Goal: Information Seeking & Learning: Learn about a topic

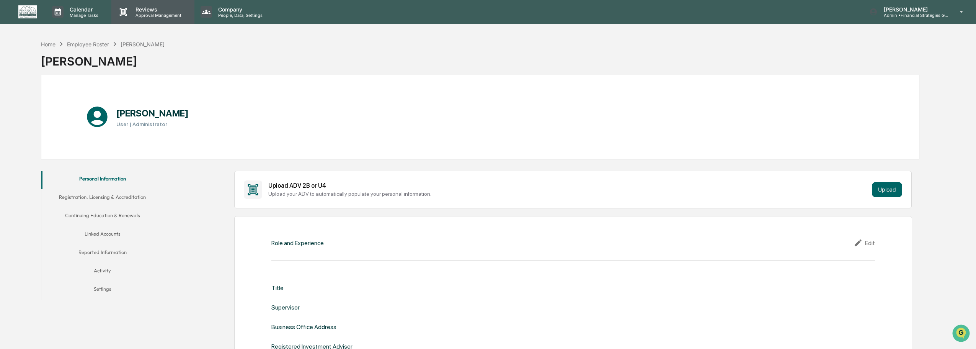
click at [144, 8] on p "Reviews" at bounding box center [157, 9] width 56 height 7
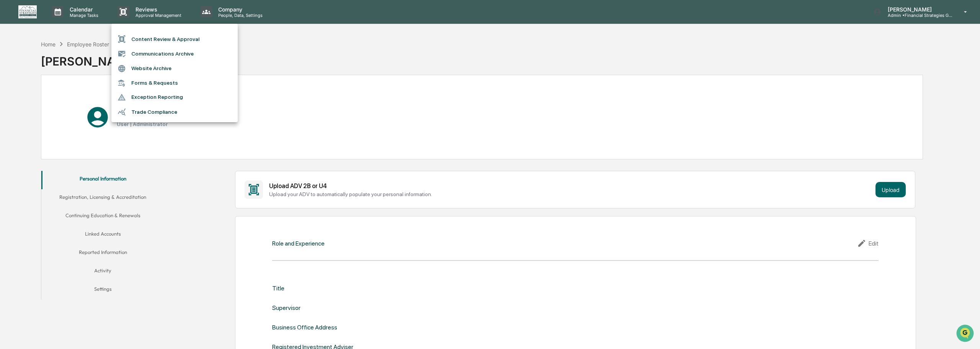
click at [160, 111] on li "Trade Compliance" at bounding box center [174, 112] width 126 height 15
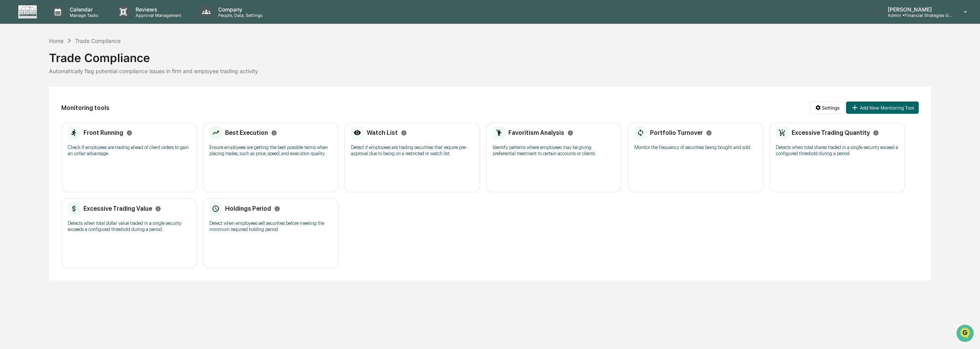
click at [103, 134] on h2 "Front Running" at bounding box center [103, 132] width 40 height 7
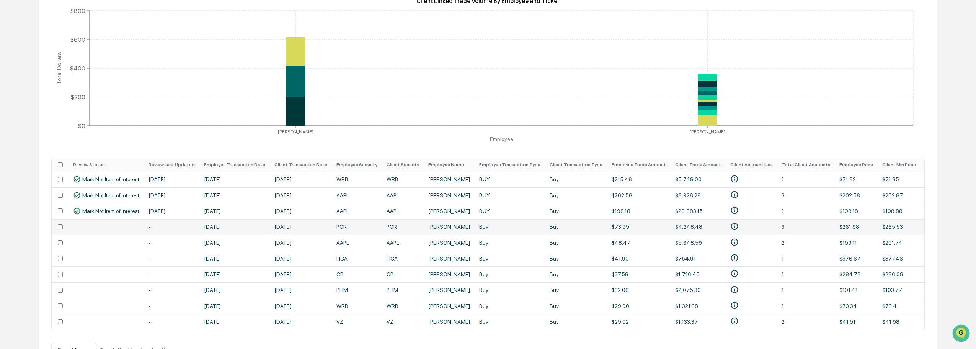
scroll to position [177, 0]
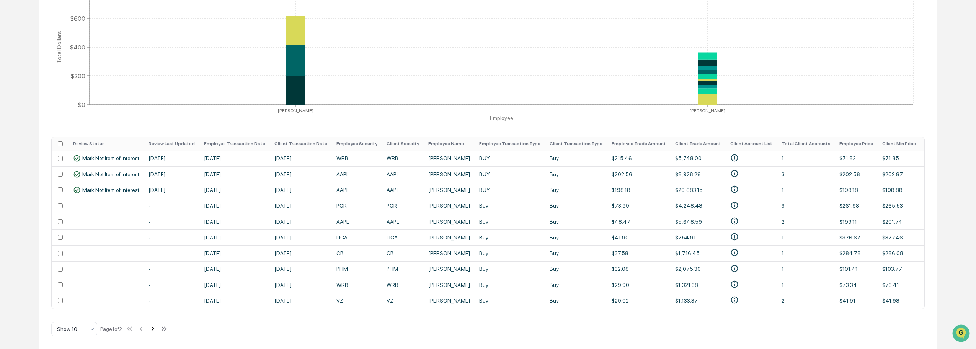
click at [154, 328] on icon at bounding box center [153, 329] width 3 height 4
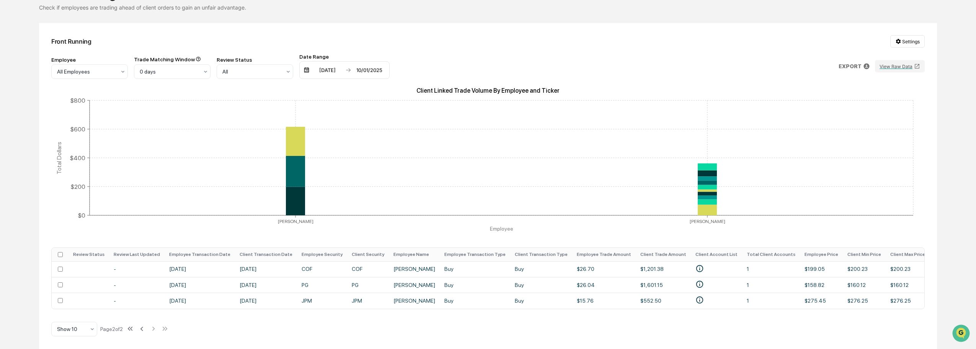
scroll to position [0, 11]
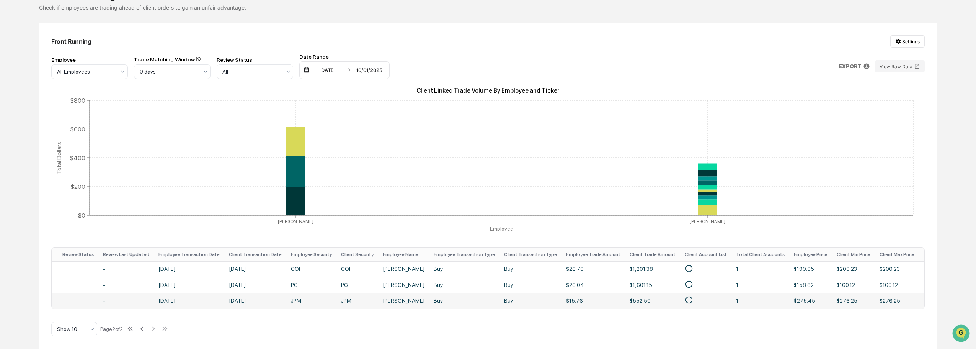
drag, startPoint x: 173, startPoint y: 304, endPoint x: 240, endPoint y: 304, distance: 67.0
click at [240, 304] on tr "- [DATE] [DATE] JPM JPM [PERSON_NAME] Buy Buy $15.76 $552.50 1 $275.45 $276.25 …" at bounding box center [576, 300] width 1070 height 16
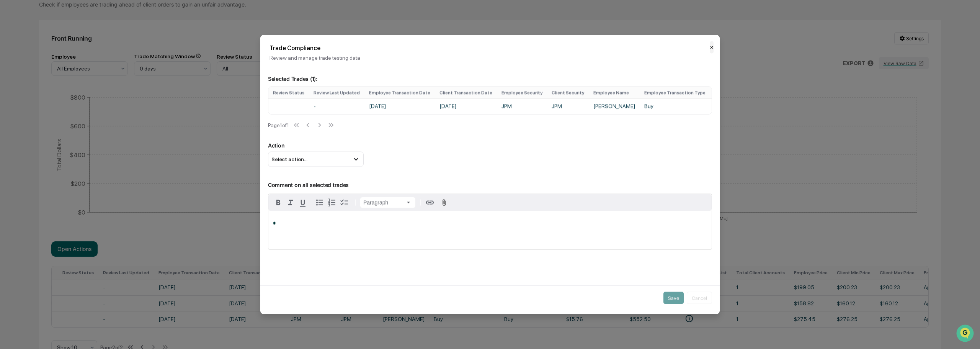
click at [710, 46] on button "✕" at bounding box center [712, 47] width 4 height 12
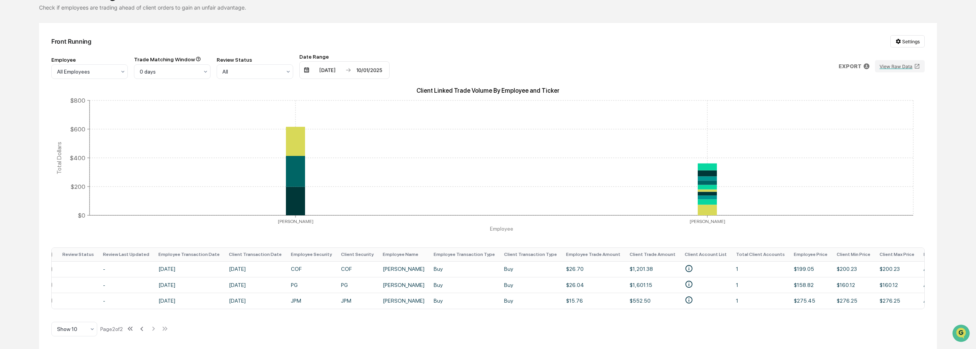
drag, startPoint x: 527, startPoint y: 309, endPoint x: 509, endPoint y: 315, distance: 19.0
click at [509, 315] on div "Front Running Settings Employee All Employees Trade Matching Window 0 days Revi…" at bounding box center [488, 185] width 898 height 325
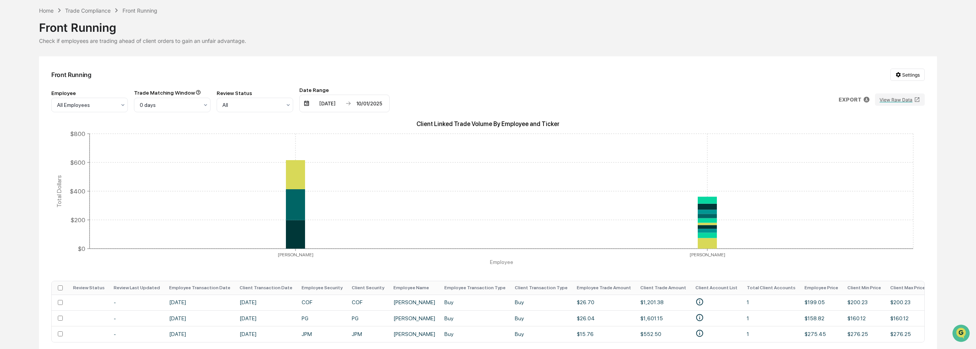
scroll to position [28, 0]
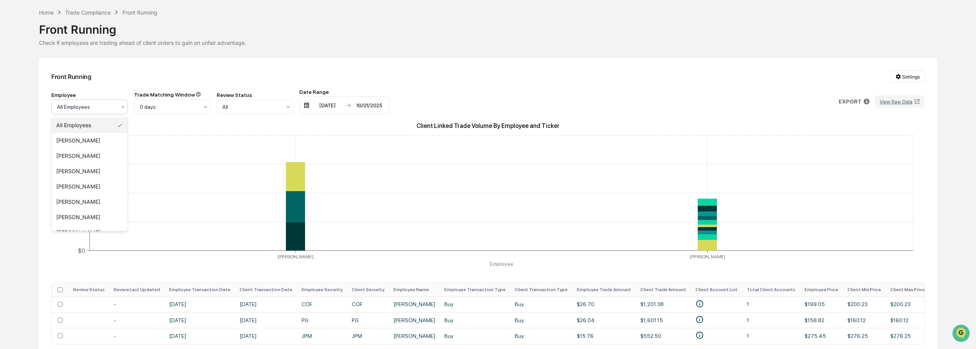
click at [116, 110] on div "All Employees" at bounding box center [86, 106] width 67 height 11
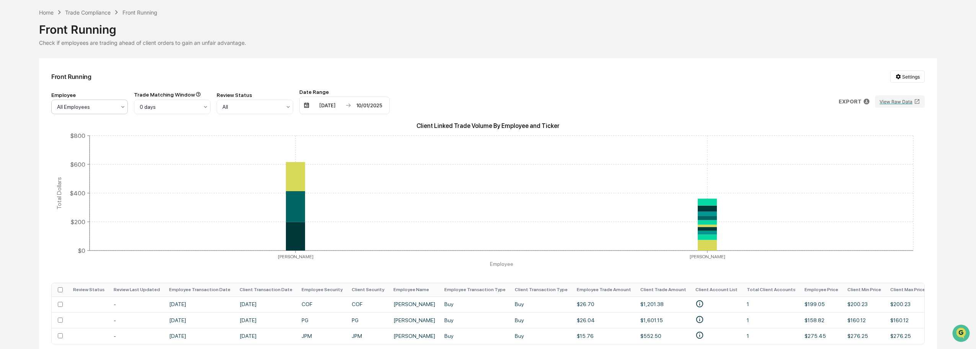
click at [116, 110] on div "All Employees" at bounding box center [86, 106] width 67 height 11
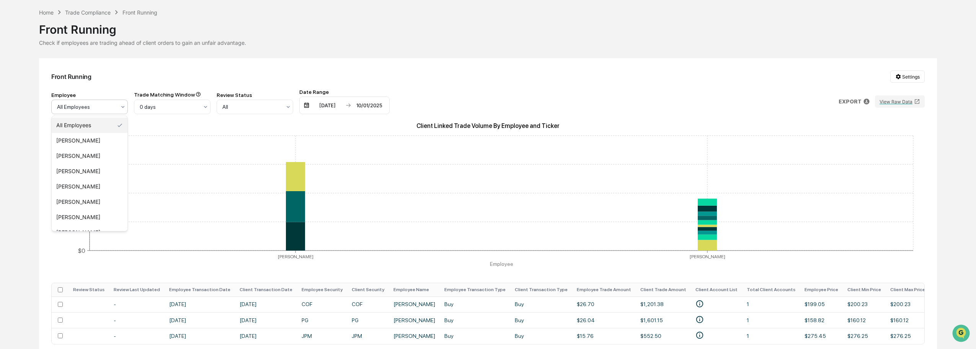
click at [116, 110] on div "All Employees" at bounding box center [86, 106] width 67 height 11
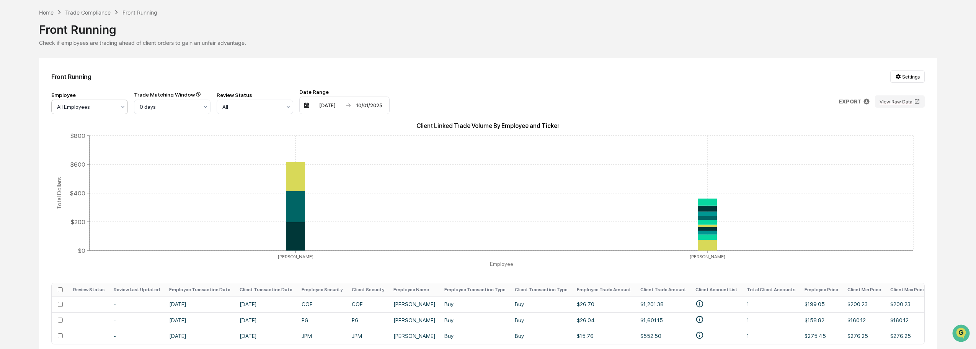
click at [116, 110] on div "All Employees" at bounding box center [86, 106] width 67 height 11
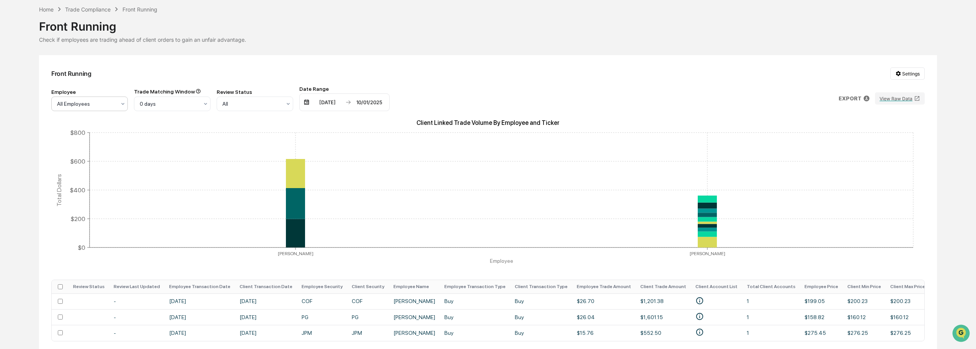
scroll to position [0, 0]
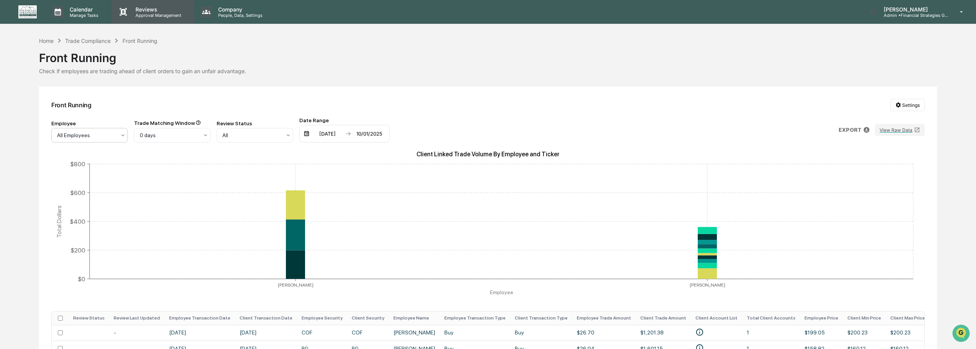
click at [155, 10] on p "Reviews" at bounding box center [157, 9] width 56 height 7
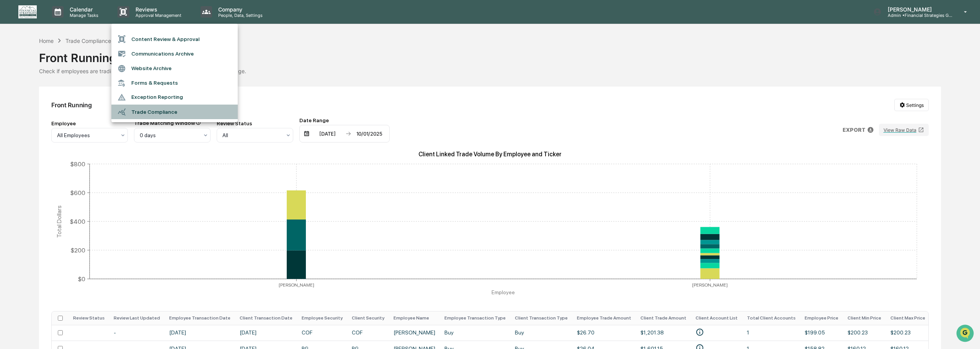
click at [152, 113] on li "Trade Compliance" at bounding box center [174, 112] width 126 height 15
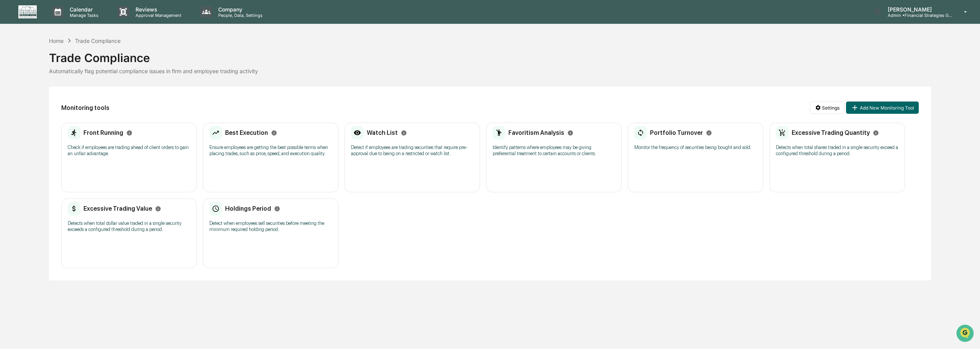
click at [267, 150] on p "Ensure employees are getting the best possible terms when placing trades, such …" at bounding box center [270, 150] width 123 height 12
click at [294, 226] on p "Detect when employees sell securities before meeting the minimum required holdi…" at bounding box center [270, 226] width 123 height 12
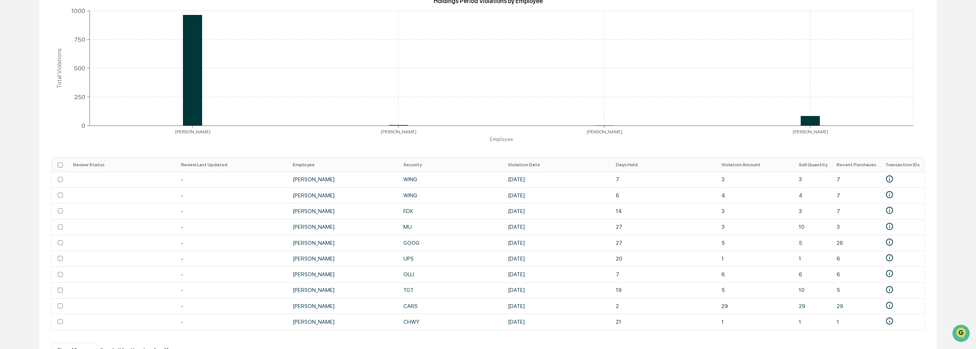
scroll to position [177, 0]
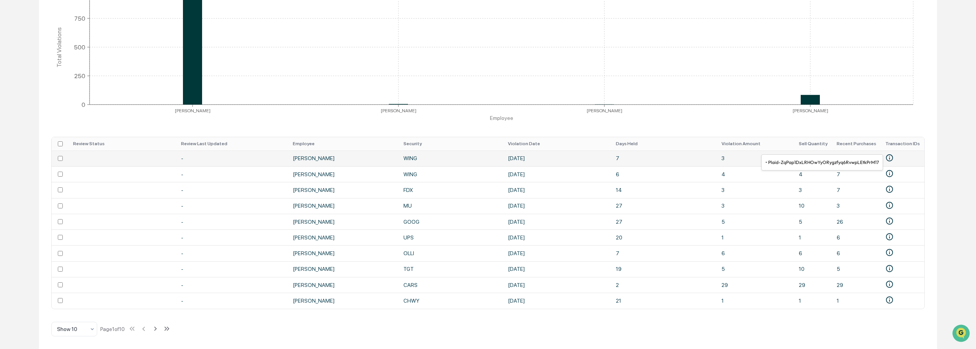
click at [892, 157] on icon "• Plaid-ZqPap1DxLRHOwYyORygzfyq6RvwpLEtkPrM17" at bounding box center [889, 157] width 7 height 7
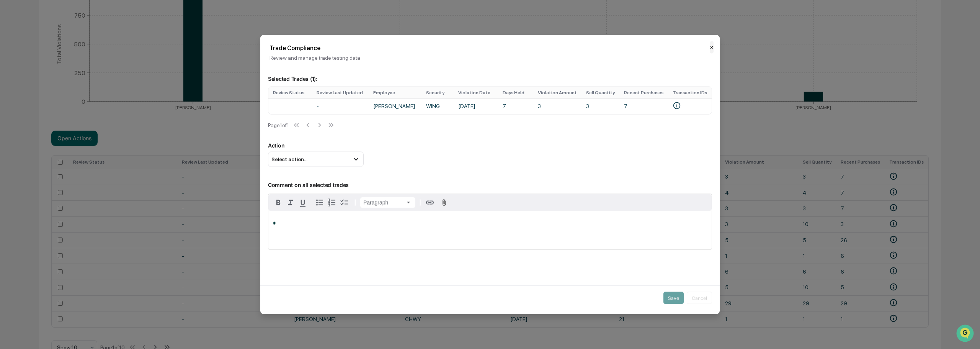
click at [710, 45] on button "✕" at bounding box center [712, 47] width 4 height 12
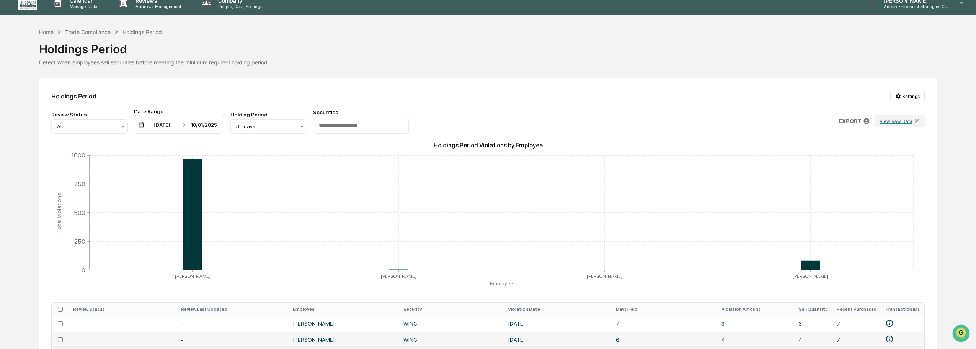
scroll to position [0, 0]
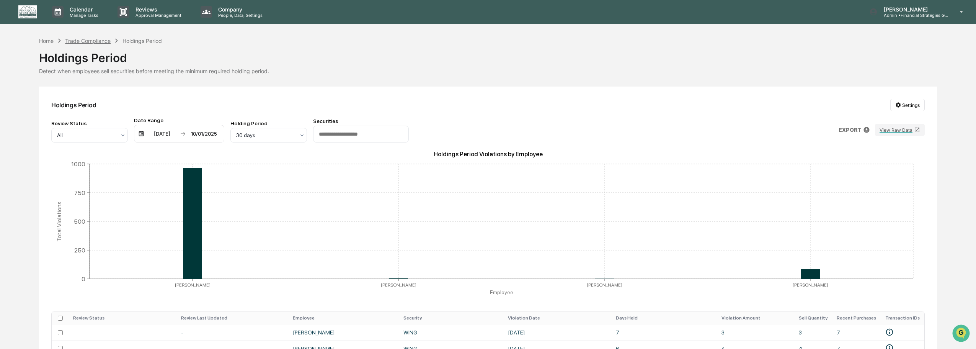
click at [83, 43] on div "Trade Compliance" at bounding box center [88, 41] width 46 height 7
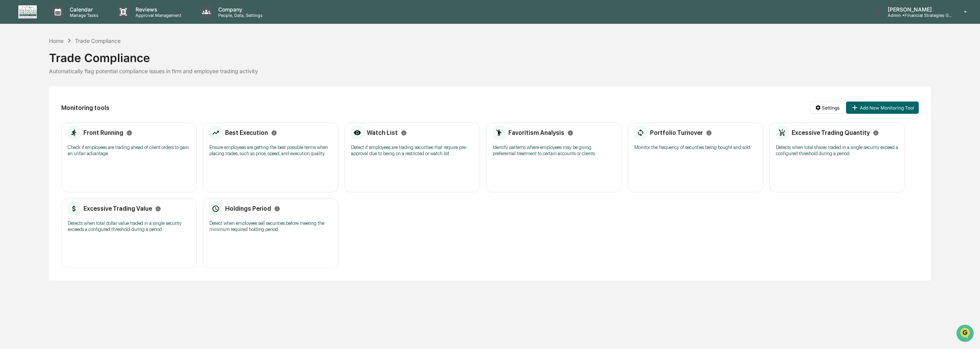
click at [274, 209] on icon "Info" at bounding box center [277, 209] width 6 height 6
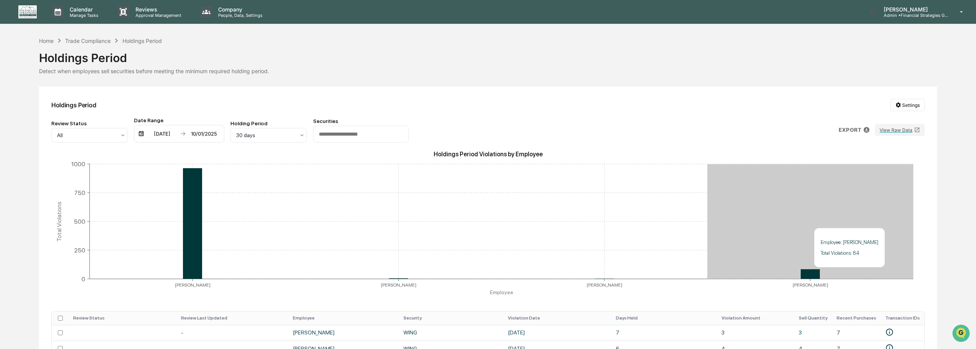
click at [820, 271] on icon at bounding box center [810, 274] width 19 height 10
click at [816, 214] on icon "Holdings Period Violations by Employee [PERSON_NAME] [PERSON_NAME] [PERSON_NAME…" at bounding box center [488, 225] width 874 height 153
click at [842, 237] on icon "Holdings Period Violations by Employee [PERSON_NAME] [PERSON_NAME] [PERSON_NAME…" at bounding box center [488, 225] width 874 height 153
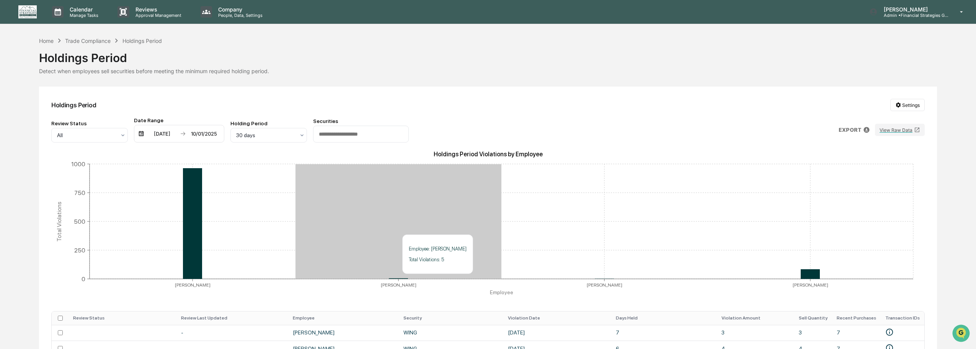
click at [395, 278] on icon "Holdings Period Violations by Employee [PERSON_NAME] [PERSON_NAME] [PERSON_NAME…" at bounding box center [488, 225] width 874 height 153
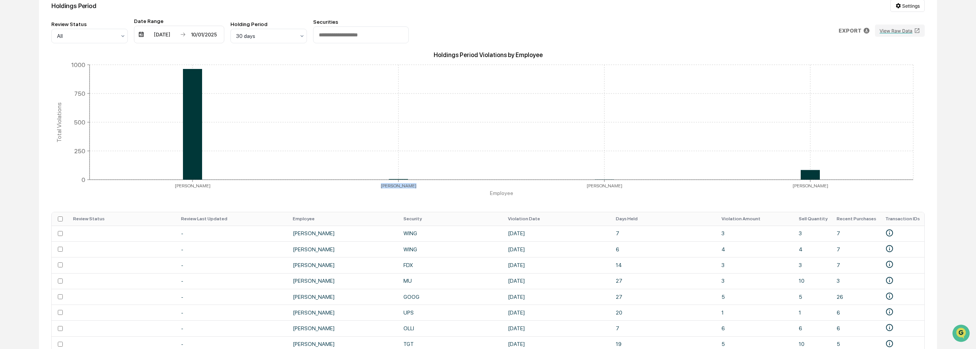
scroll to position [177, 0]
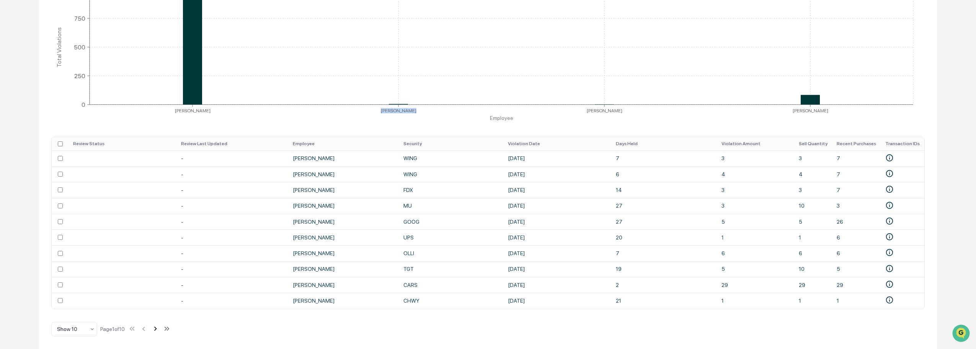
click at [157, 329] on icon at bounding box center [155, 328] width 8 height 8
click at [157, 329] on icon at bounding box center [156, 328] width 8 height 8
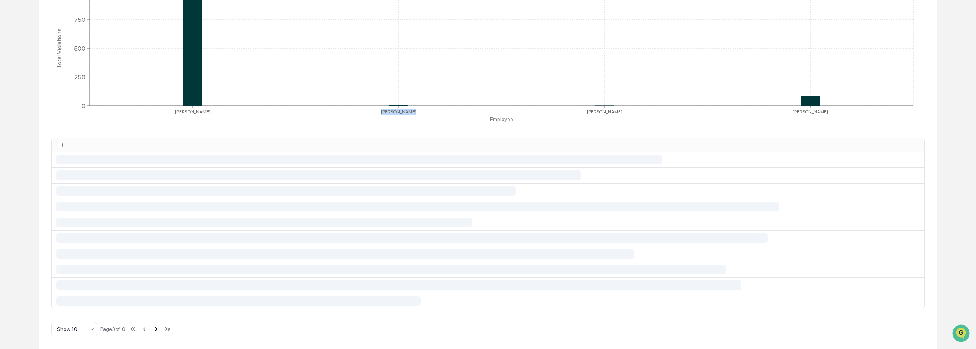
scroll to position [173, 0]
click at [157, 329] on icon at bounding box center [156, 329] width 8 height 8
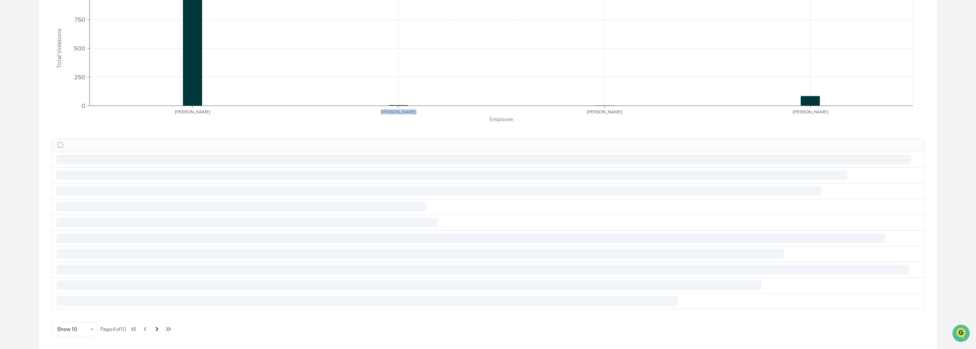
click at [157, 329] on icon at bounding box center [157, 329] width 8 height 8
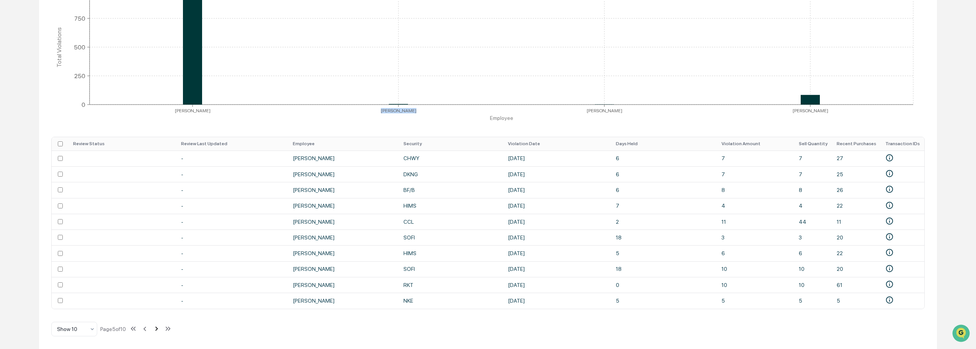
click at [157, 329] on icon at bounding box center [156, 328] width 8 height 8
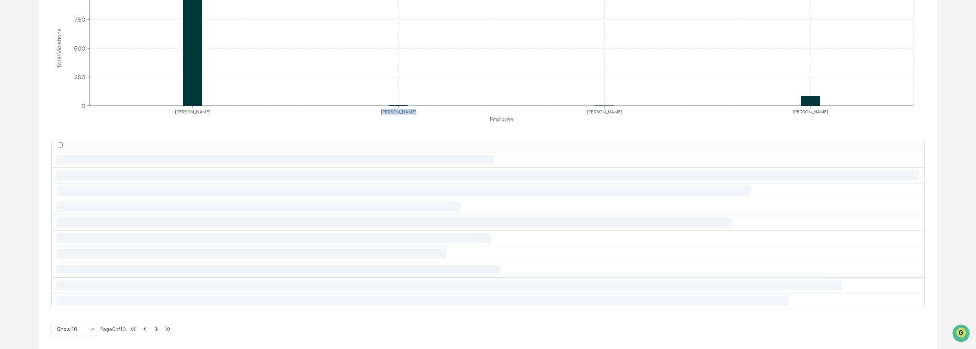
click at [157, 329] on icon at bounding box center [156, 329] width 8 height 8
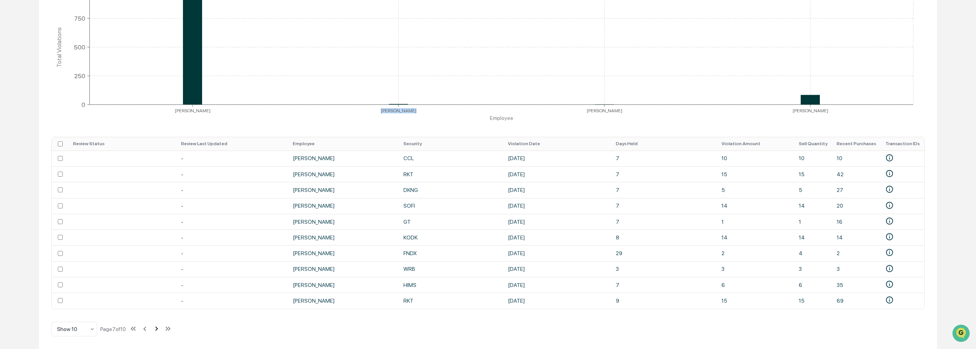
click at [157, 329] on icon at bounding box center [156, 328] width 8 height 8
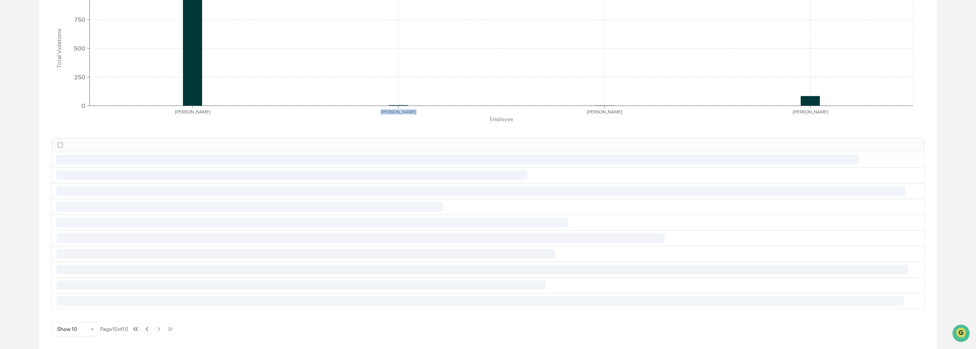
scroll to position [130, 0]
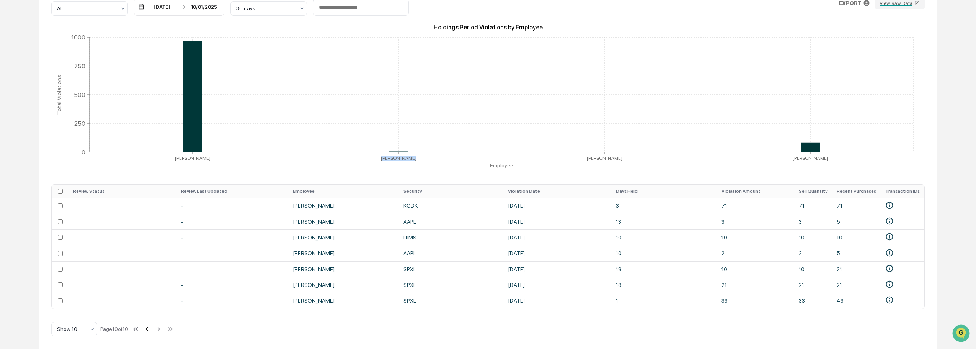
click at [147, 331] on icon at bounding box center [147, 329] width 8 height 8
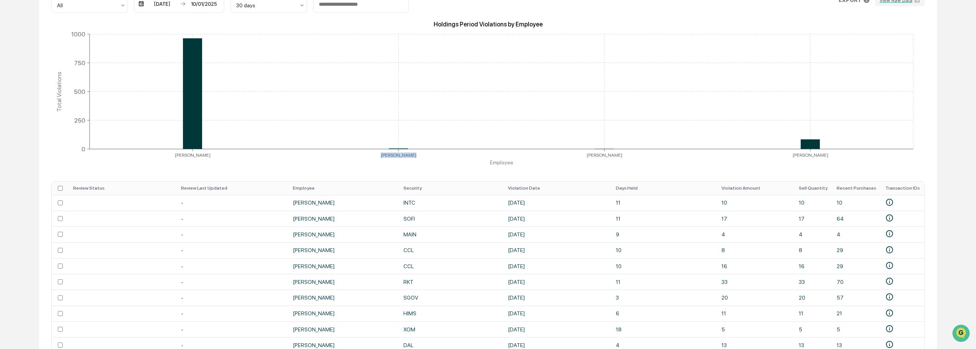
click at [147, 331] on td at bounding box center [123, 329] width 108 height 16
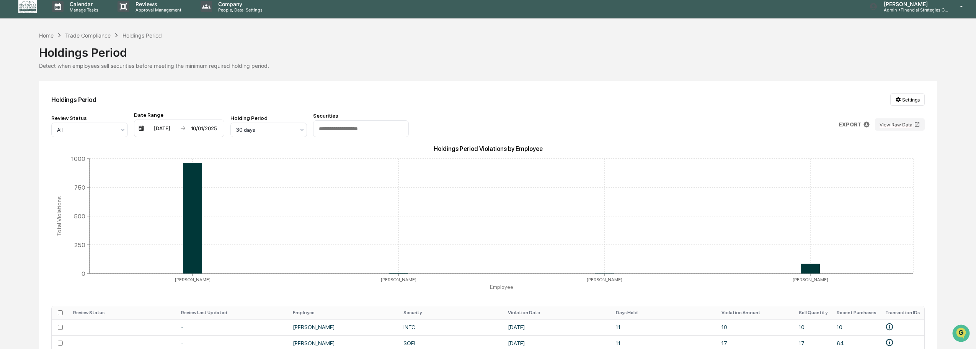
scroll to position [0, 0]
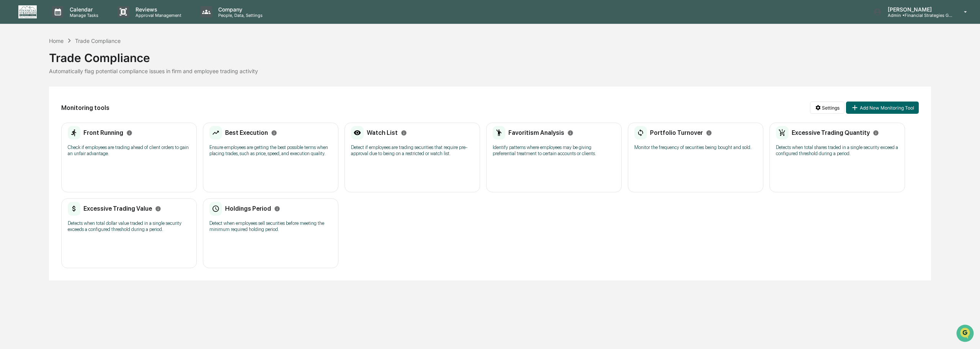
click at [127, 236] on div "Excessive Trading Value Detects when total dollar value traded in a single secu…" at bounding box center [129, 220] width 123 height 36
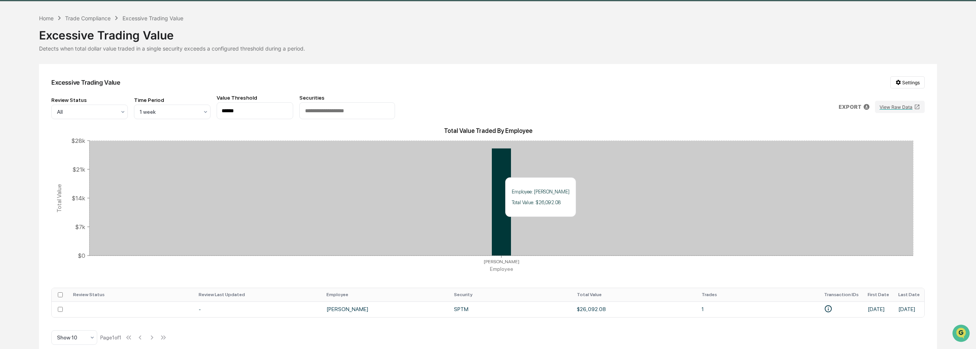
scroll to position [34, 0]
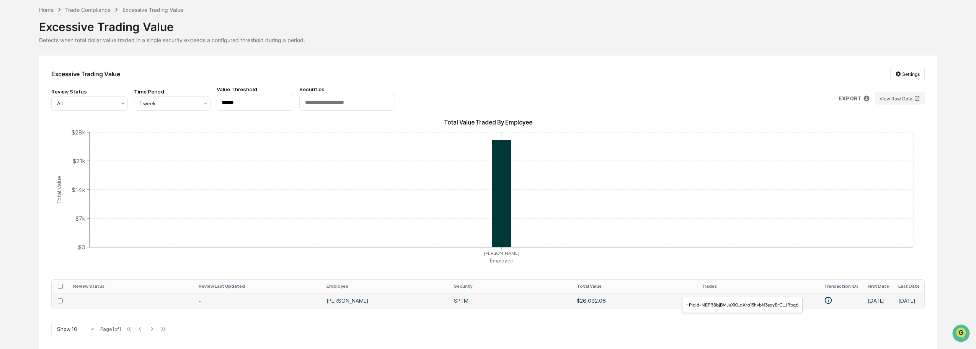
click at [825, 298] on icon "• Plaid-NEPR8bjBMJuXKLaXra15hvbN3eayErCLJRbq6" at bounding box center [828, 300] width 7 height 7
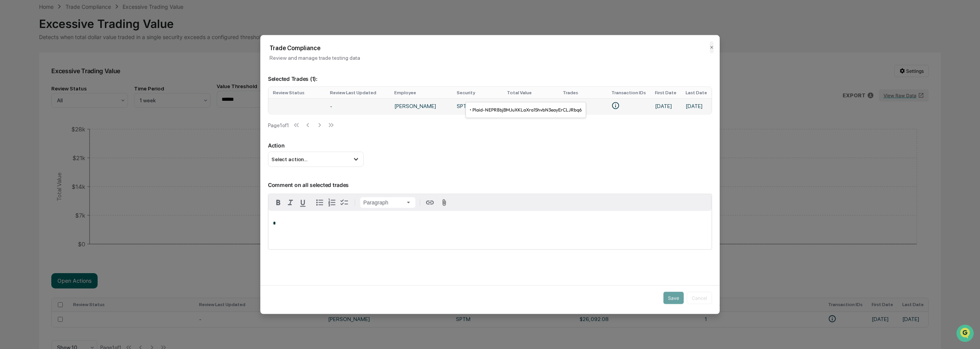
click at [612, 107] on icon "• Plaid-NEPR8bjBMJuXKLaXra15hvbN3eayErCLJRbq6" at bounding box center [615, 105] width 7 height 7
click at [478, 155] on div "Action Select action... Flag Item of Interest Mark Not Item of Interest" at bounding box center [490, 154] width 444 height 25
click at [326, 105] on td "-" at bounding box center [357, 106] width 65 height 16
click at [343, 163] on div "Select action..." at bounding box center [316, 158] width 96 height 15
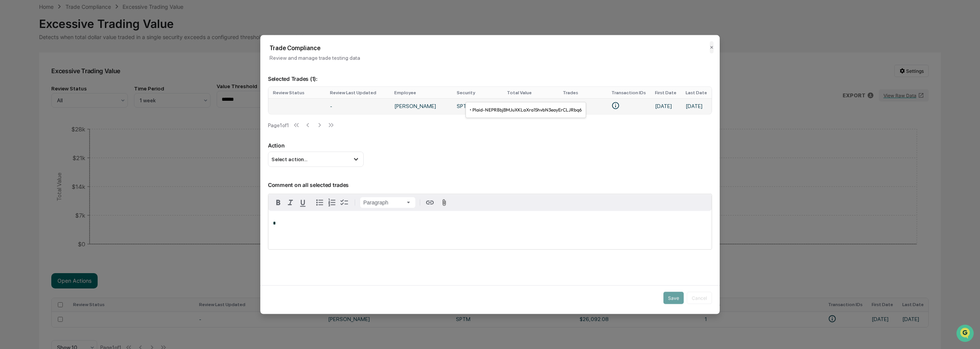
click at [611, 106] on icon "• Plaid-NEPR8bjBMJuXKLaXra15hvbN3eayErCLJRbq6" at bounding box center [615, 105] width 8 height 8
click at [556, 108] on div "• Plaid-NEPR8bjBMJuXKLaXra15hvbN3eayErCLJRbq6" at bounding box center [526, 110] width 121 height 16
click at [478, 108] on div "• Plaid-NEPR8bjBMJuXKLaXra15hvbN3eayErCLJRbq6" at bounding box center [526, 110] width 121 height 16
drag, startPoint x: 507, startPoint y: 106, endPoint x: 511, endPoint y: 106, distance: 4.3
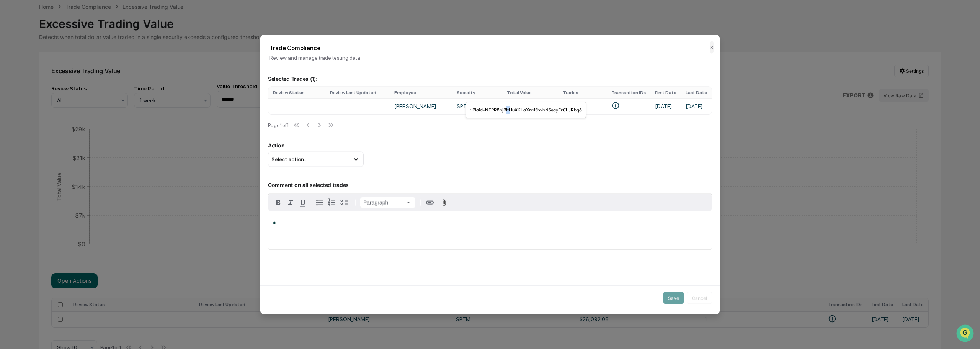
click at [509, 106] on div "• Plaid-NEPR8bjBMJuXKLaXra15hvbN3eayErCLJRbq6" at bounding box center [526, 110] width 121 height 16
click at [611, 105] on icon "• Plaid-NEPR8bjBMJuXKLaXra15hvbN3eayErCLJRbq6" at bounding box center [615, 105] width 8 height 8
click at [713, 39] on div "Trade Compliance Review and manage trade testing data ✕" at bounding box center [489, 48] width 459 height 26
click at [710, 46] on button "✕" at bounding box center [712, 47] width 4 height 12
